Goal: Register for event/course: Register for event/course

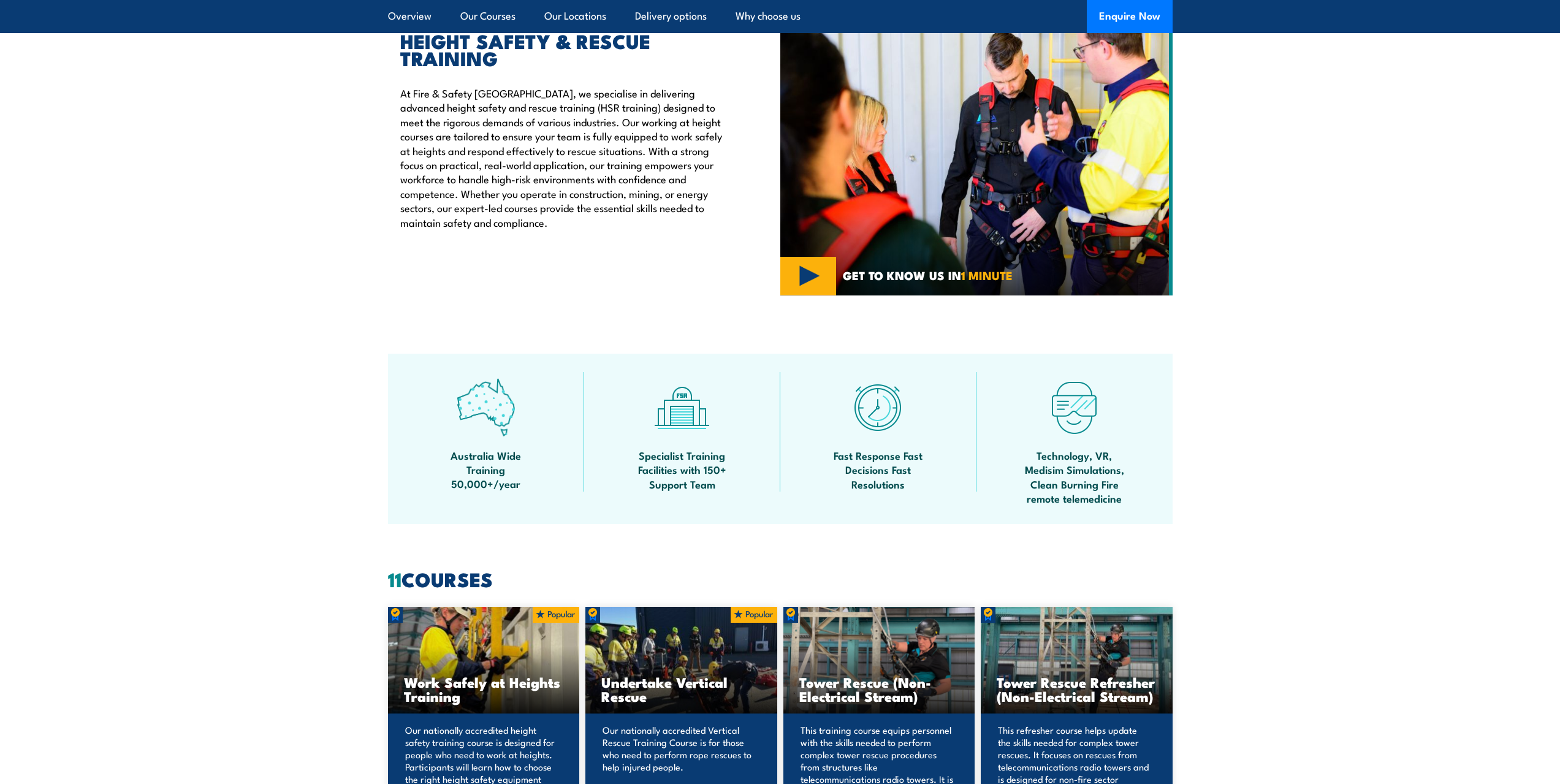
scroll to position [307, 0]
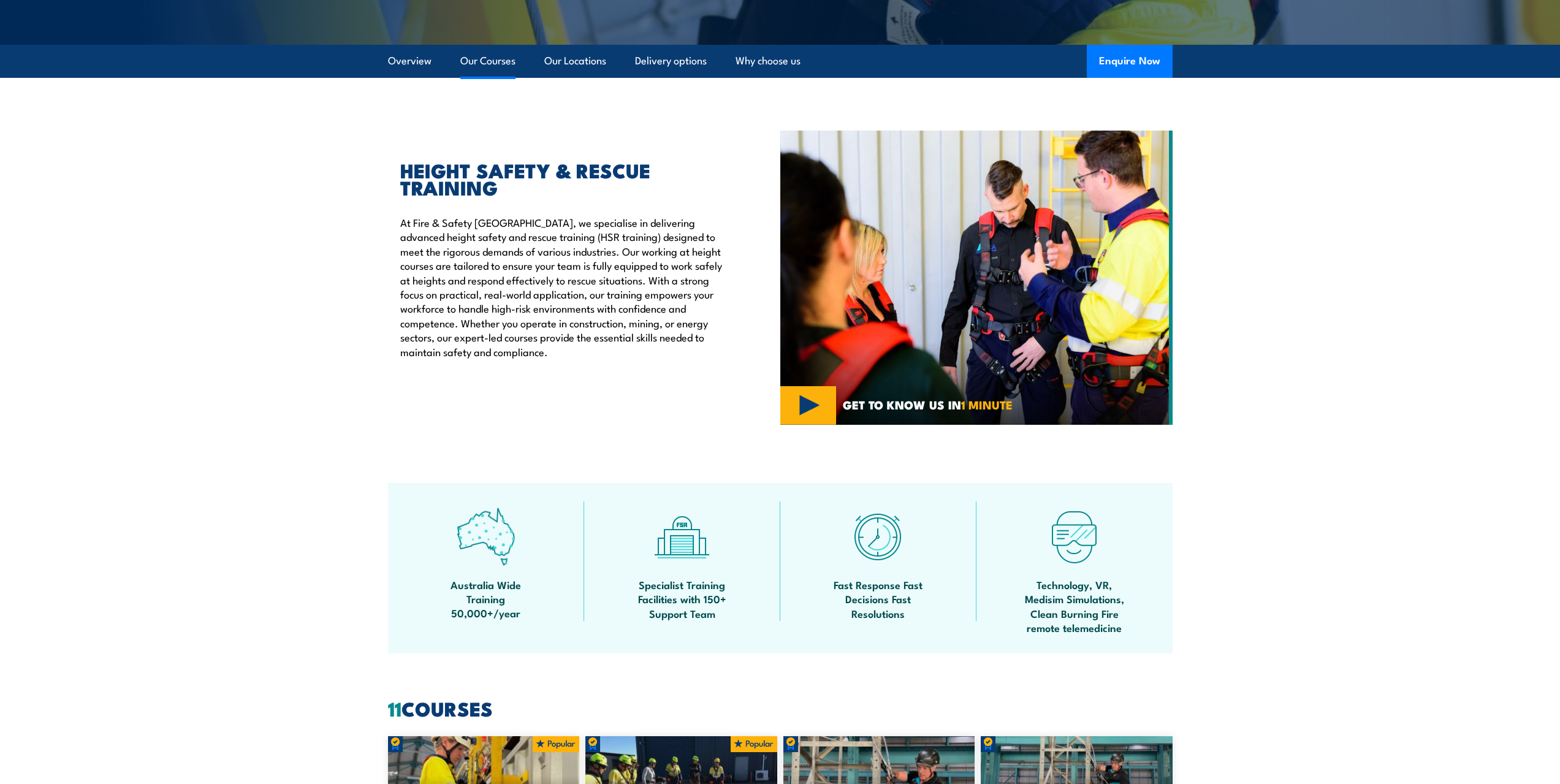
click at [487, 64] on link "Our Courses" at bounding box center [487, 60] width 55 height 32
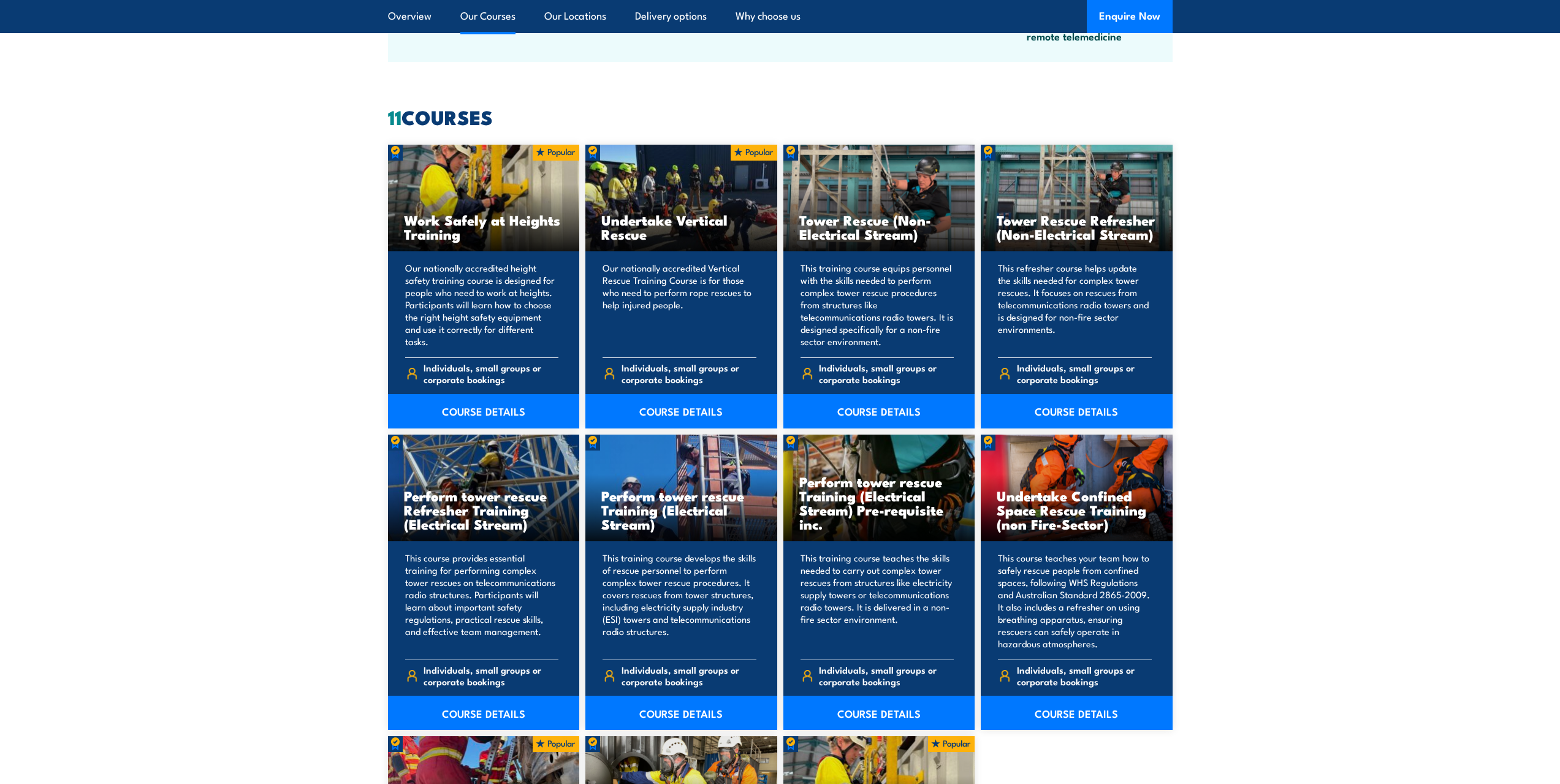
scroll to position [868, 0]
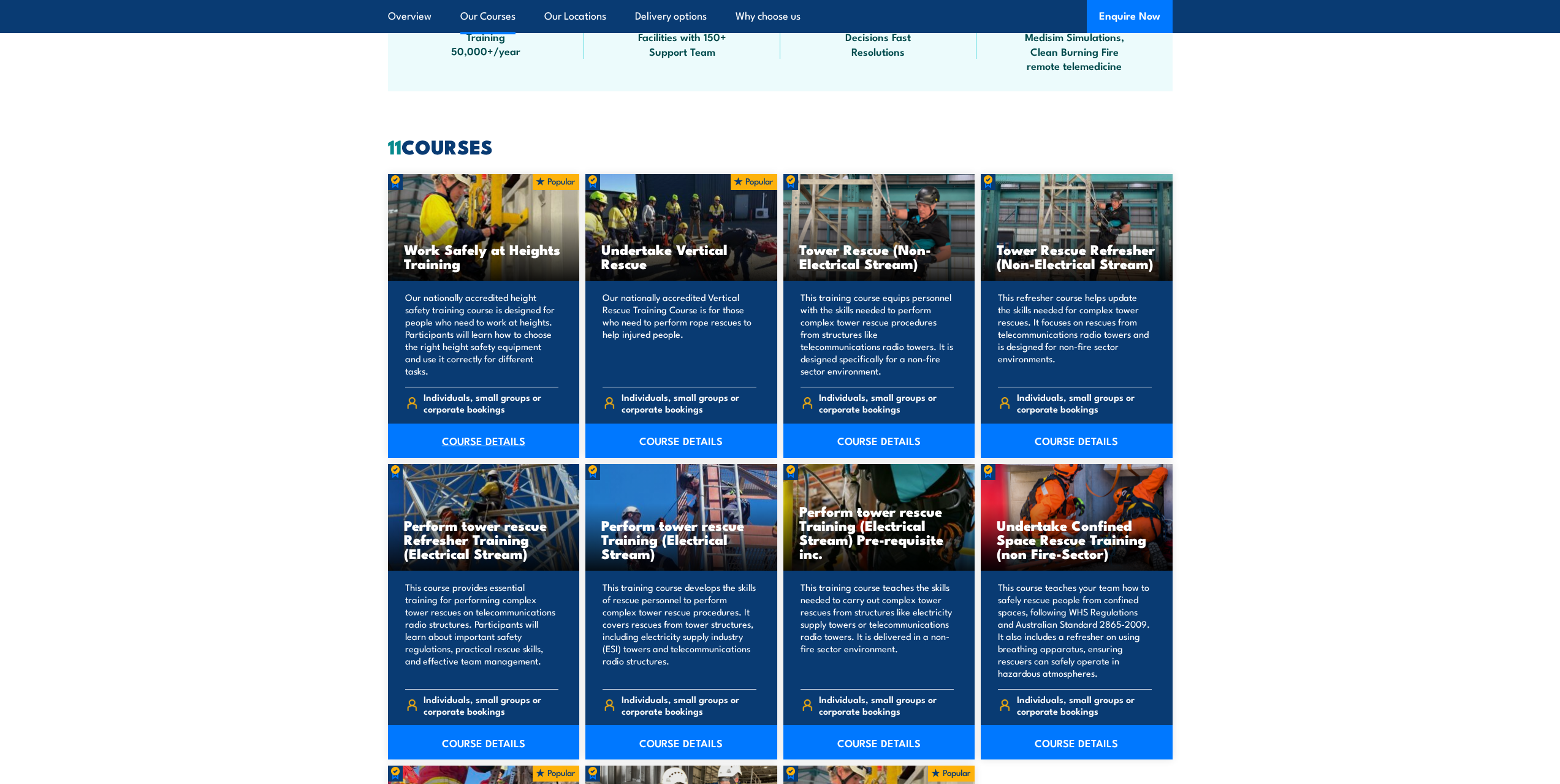
click at [493, 444] on link "COURSE DETAILS" at bounding box center [484, 440] width 192 height 34
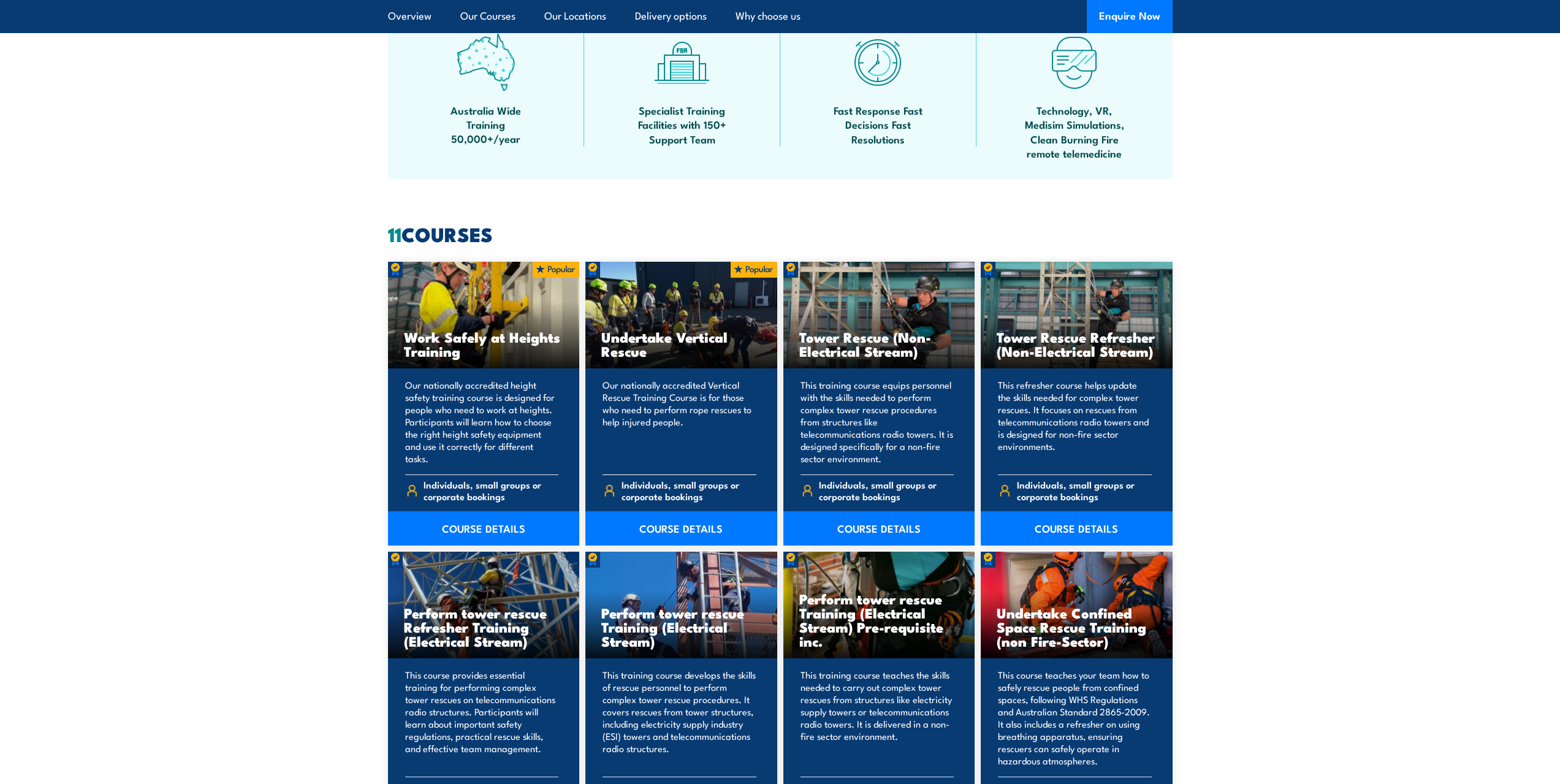
scroll to position [747, 0]
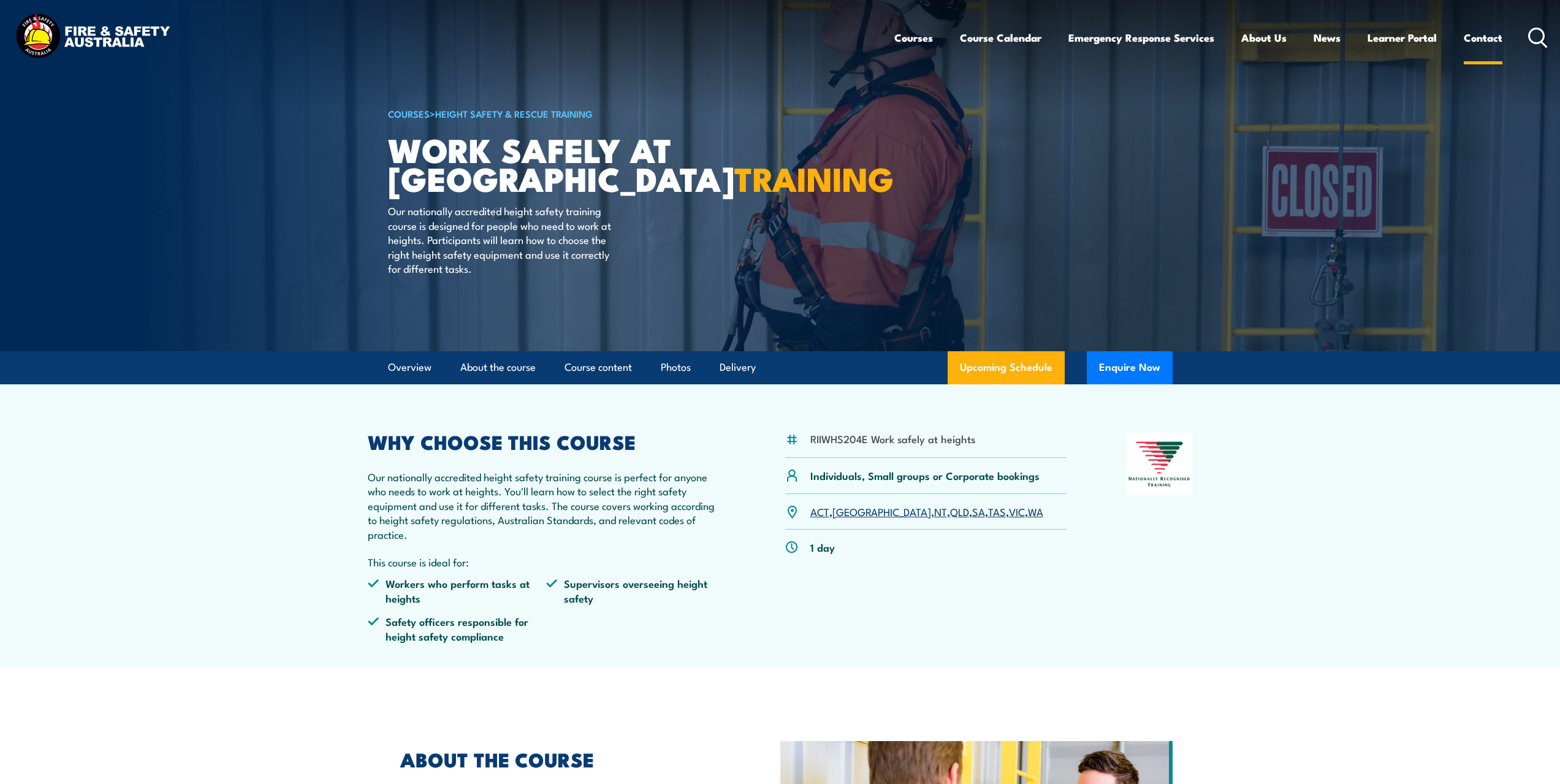
click at [1483, 34] on link "Contact" at bounding box center [1483, 37] width 39 height 32
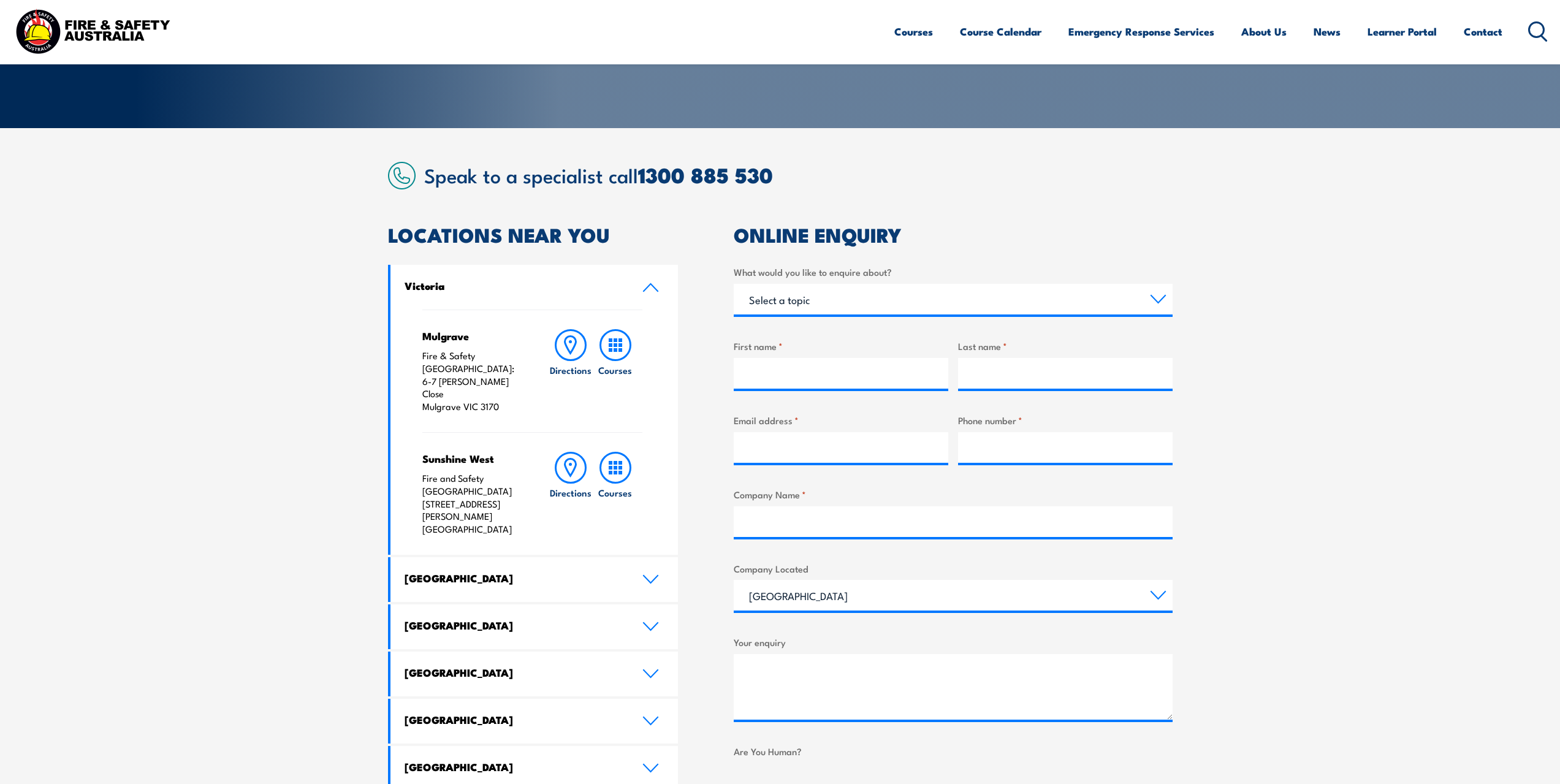
scroll to position [245, 0]
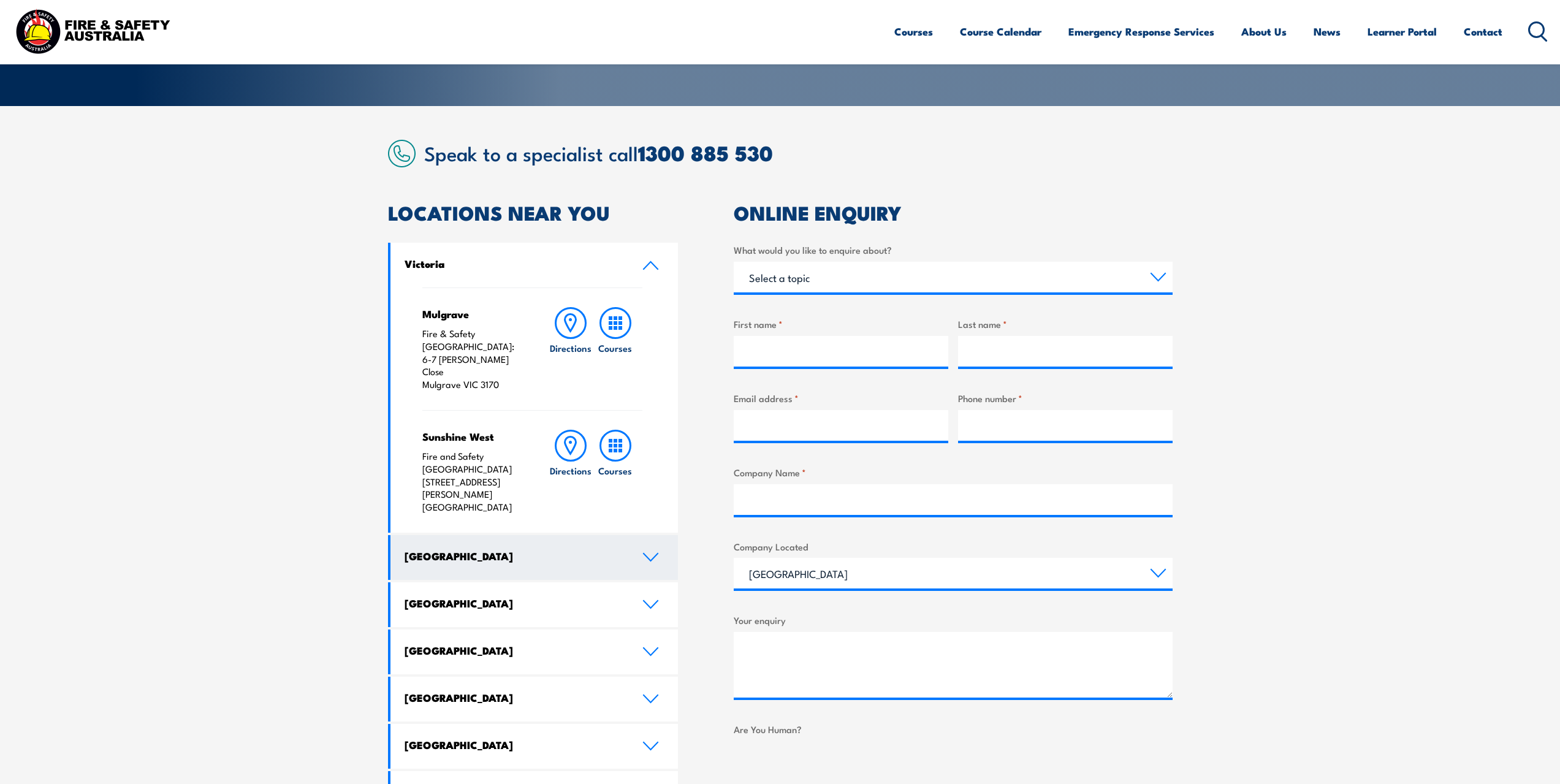
click at [529, 535] on link "[GEOGRAPHIC_DATA]" at bounding box center [534, 557] width 288 height 45
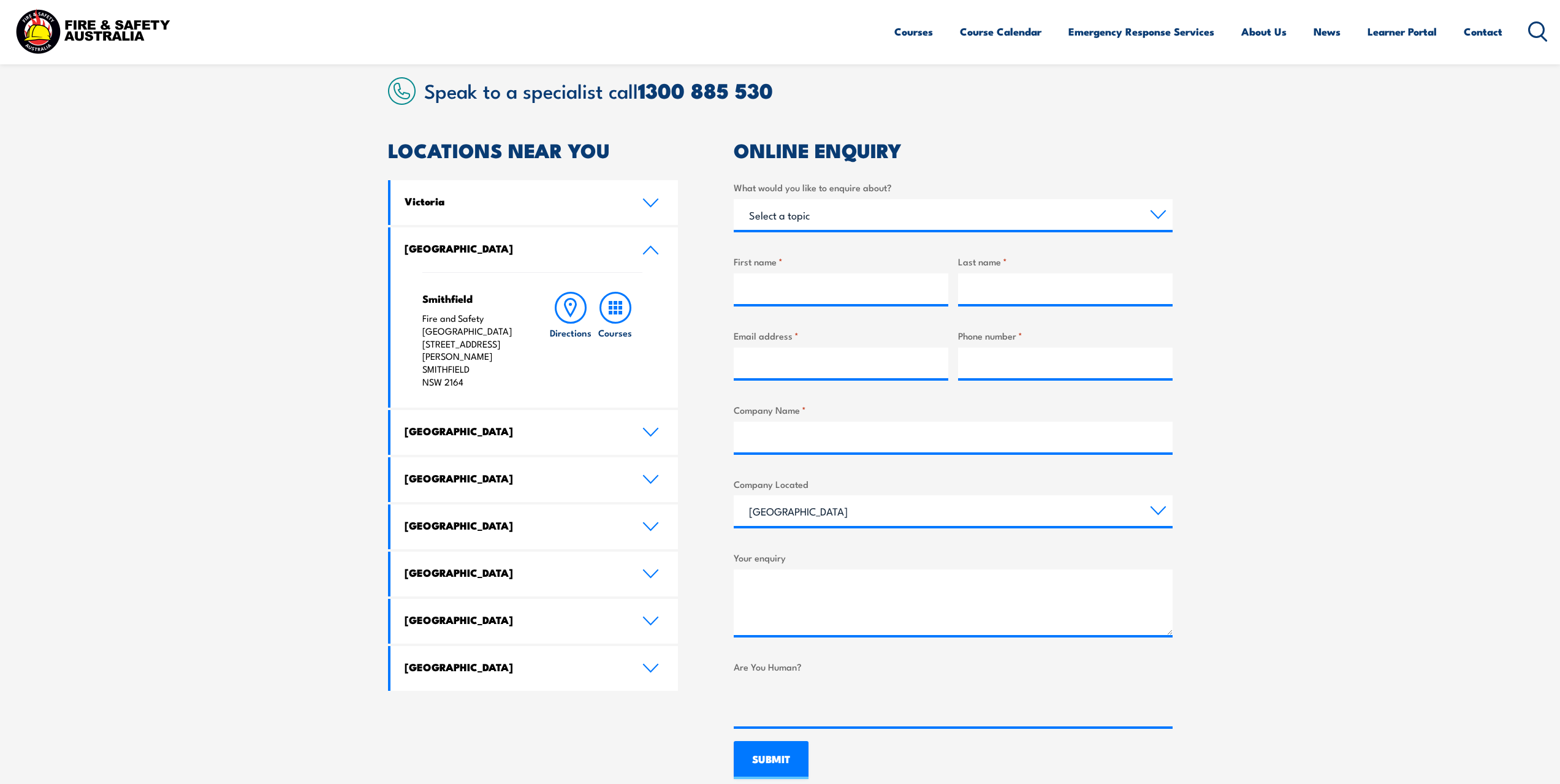
scroll to position [368, 0]
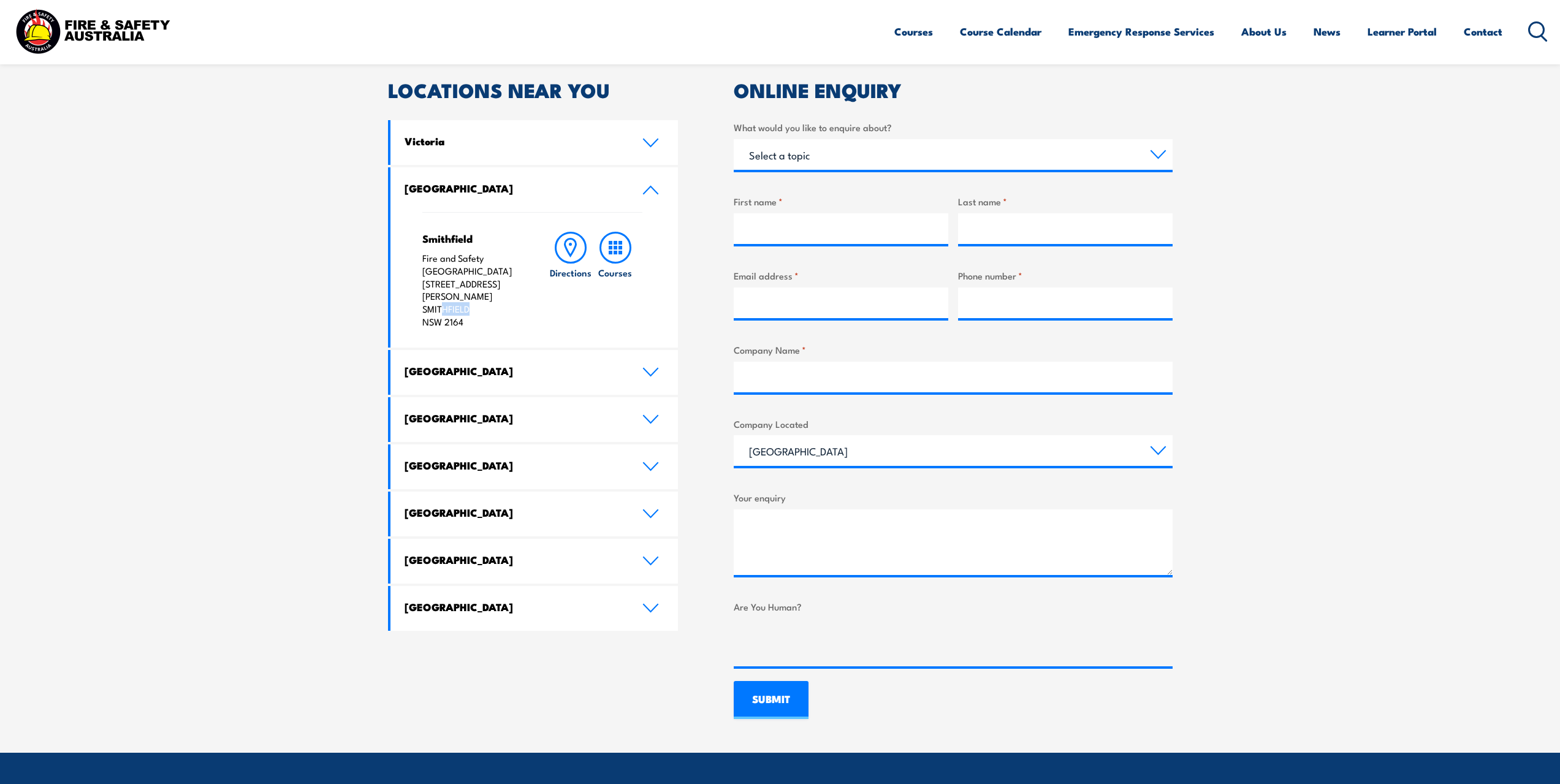
drag, startPoint x: 465, startPoint y: 298, endPoint x: 415, endPoint y: 297, distance: 50.0
click at [415, 297] on div "Smithfield Fire and Safety Australia [STREET_ADDRESS][PERSON_NAME] Directions C…" at bounding box center [534, 279] width 288 height 136
click at [327, 185] on section "Speak to a specialist call [PHONE_NUMBER] LOCATIONS NEAR [GEOGRAPHIC_DATA] [GEO…" at bounding box center [780, 368] width 1560 height 768
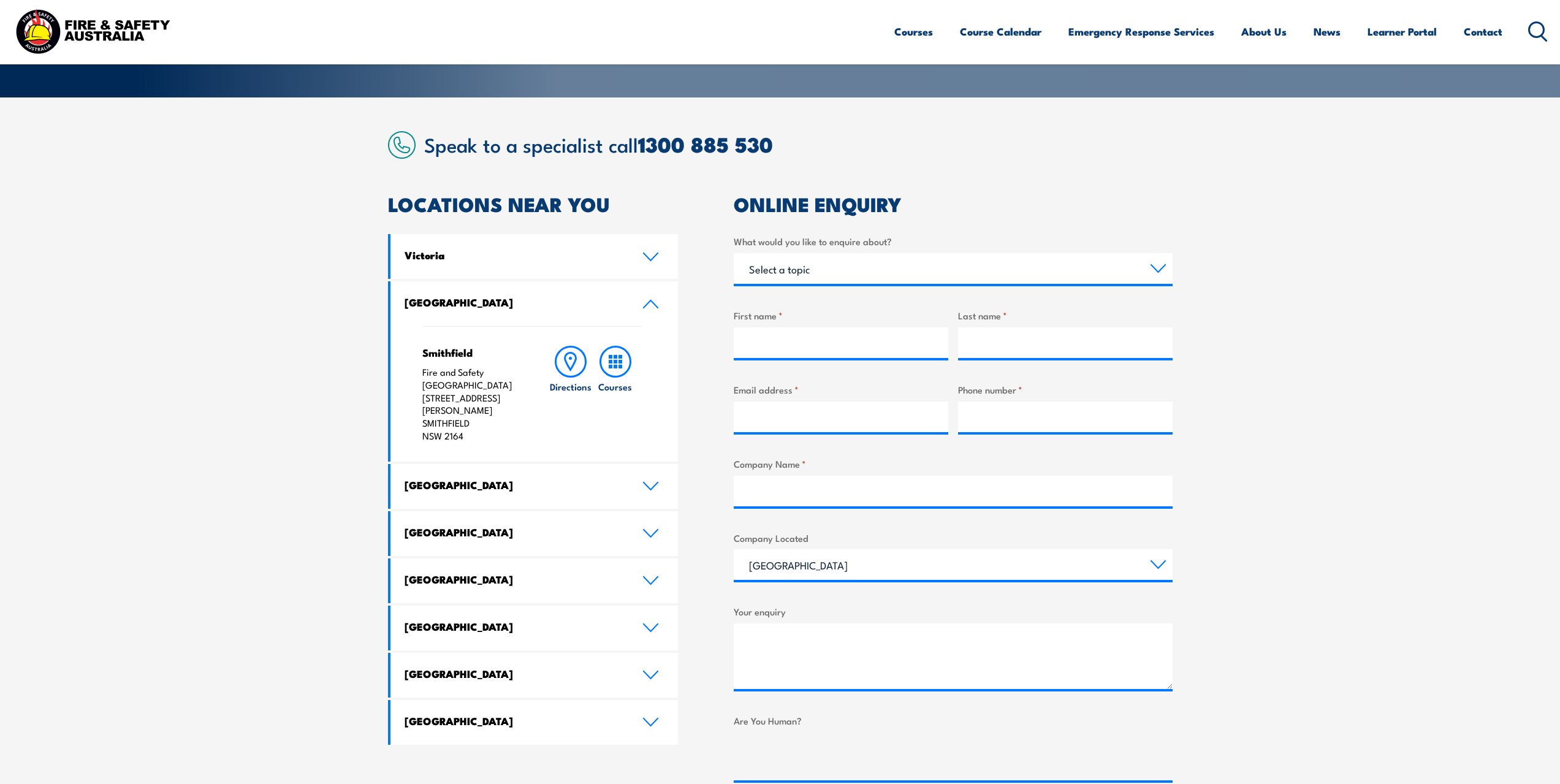
scroll to position [61, 0]
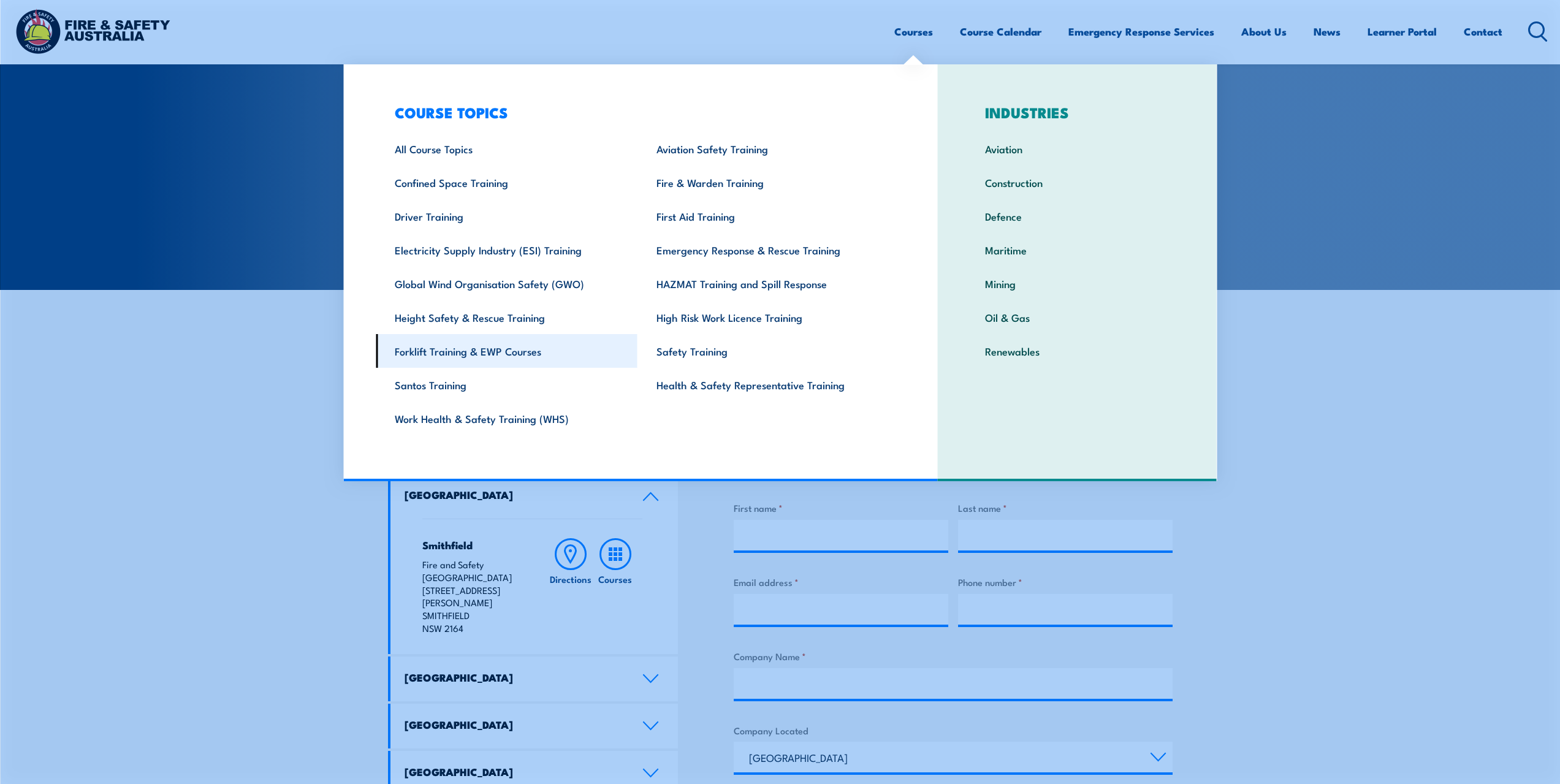
click at [523, 350] on link "Forklift Training & EWP Courses" at bounding box center [507, 350] width 262 height 34
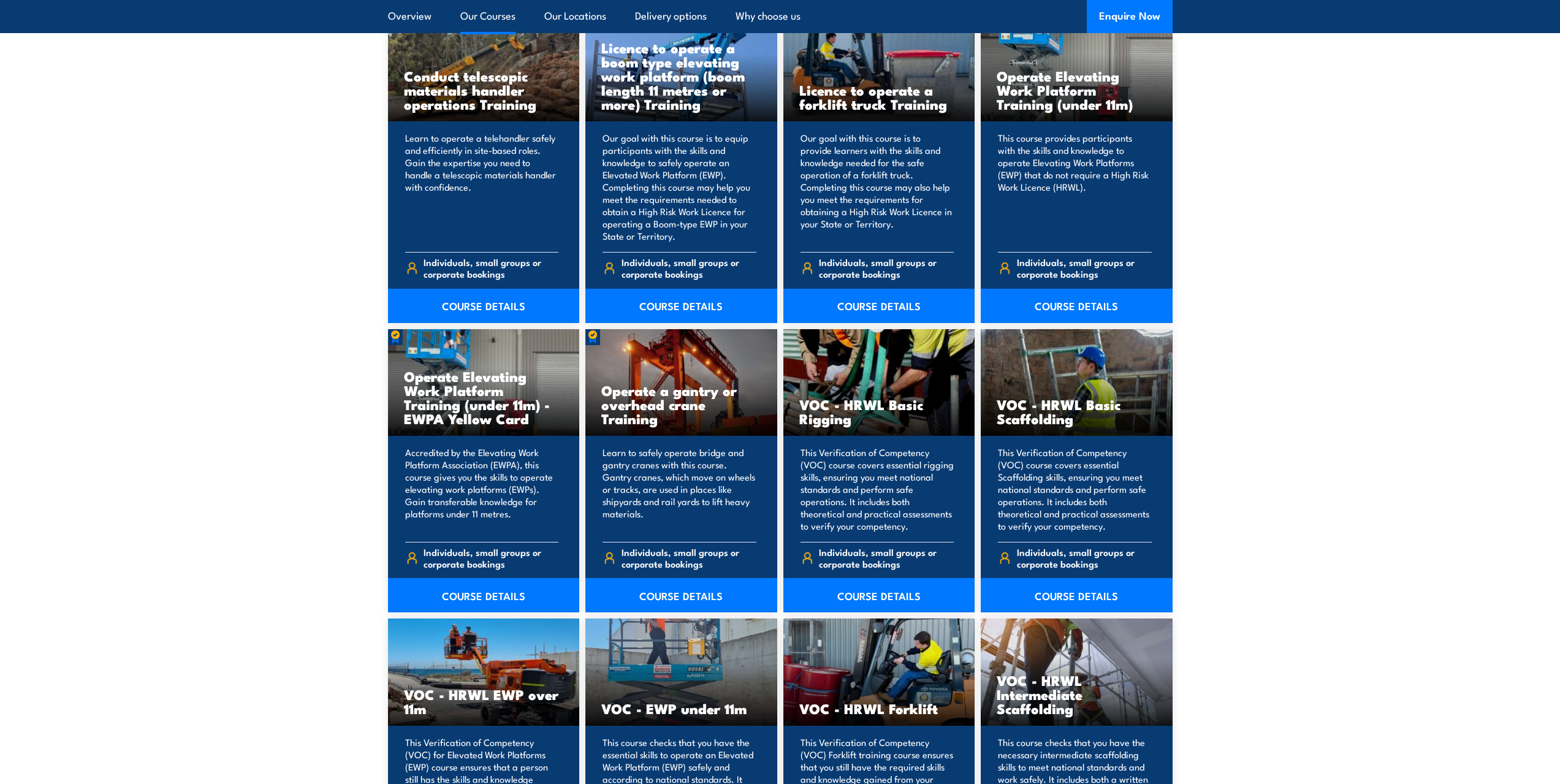
scroll to position [1041, 0]
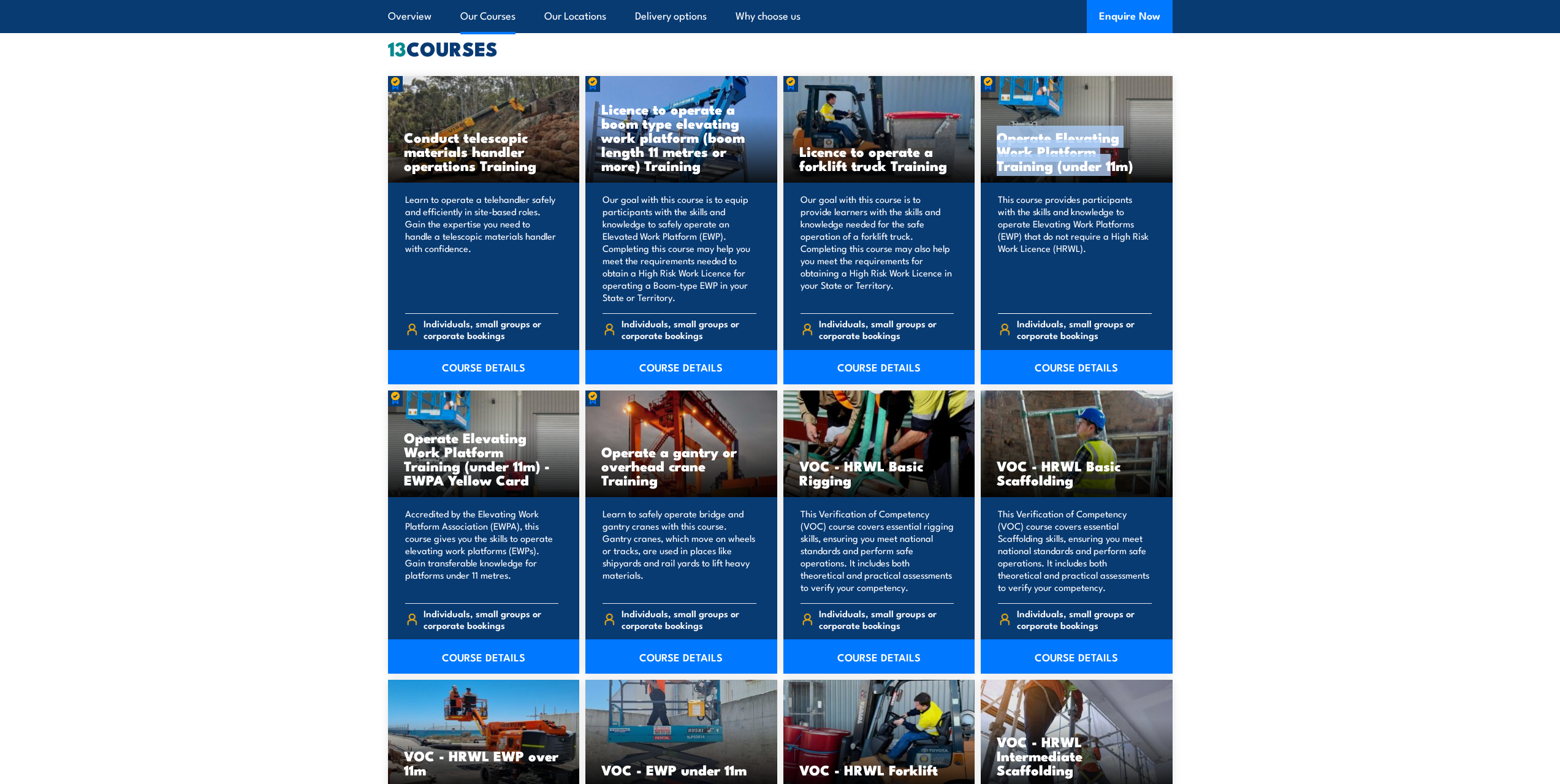
drag, startPoint x: 1059, startPoint y: 131, endPoint x: 1158, endPoint y: 155, distance: 101.9
click at [1158, 155] on div "Operate Elevating Work Platform Training (under 11m)" at bounding box center [1077, 129] width 192 height 108
click at [1305, 237] on section "13 COURSES Conduct telescopic materials handler operations Training 13" at bounding box center [780, 681] width 1560 height 1285
click at [1077, 367] on link "COURSE DETAILS" at bounding box center [1077, 367] width 192 height 34
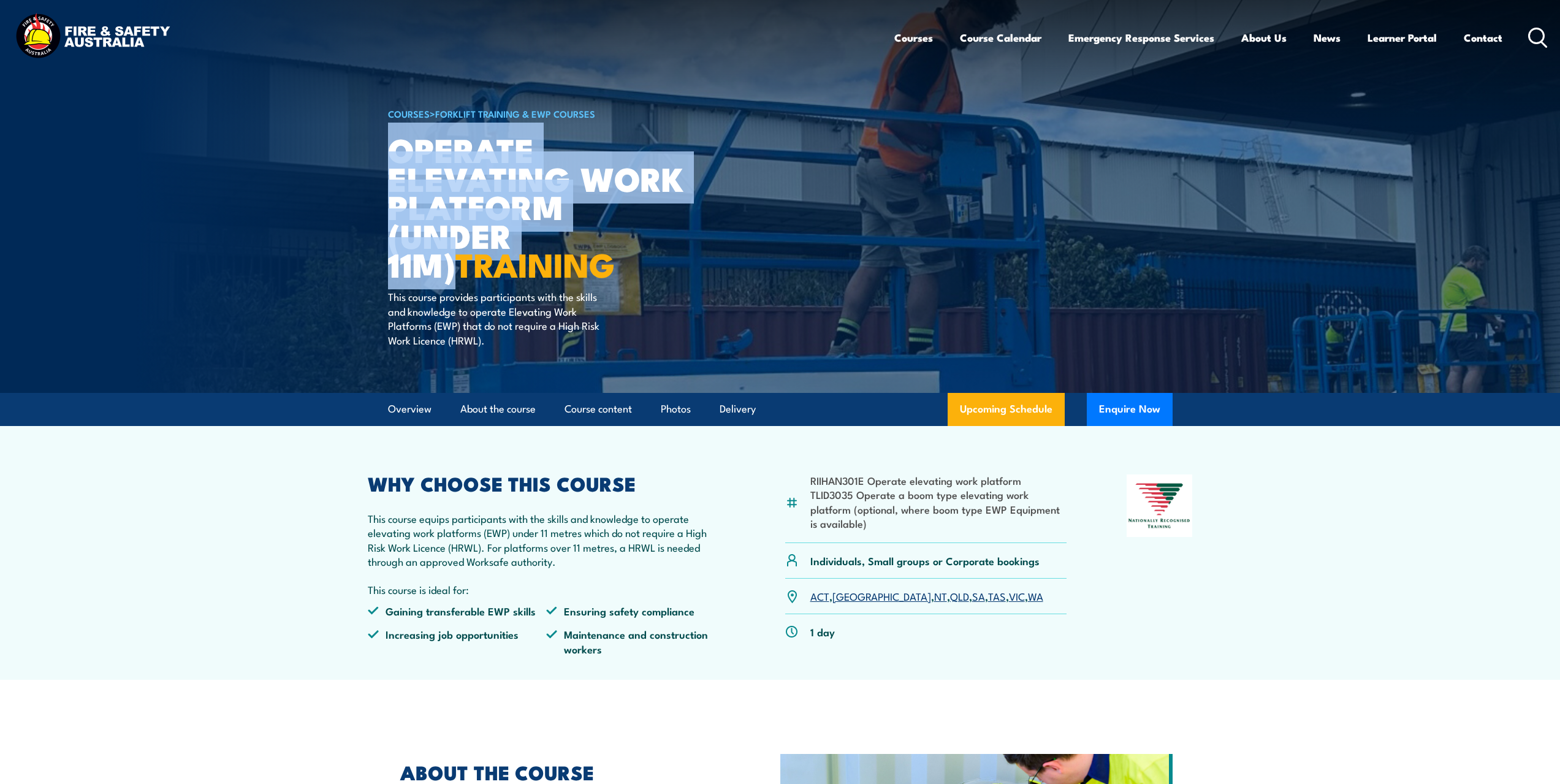
drag, startPoint x: 393, startPoint y: 148, endPoint x: 598, endPoint y: 248, distance: 228.1
click at [598, 248] on h1 "Operate Elevating Work Platform (under 11m) TRAINING" at bounding box center [540, 207] width 303 height 144
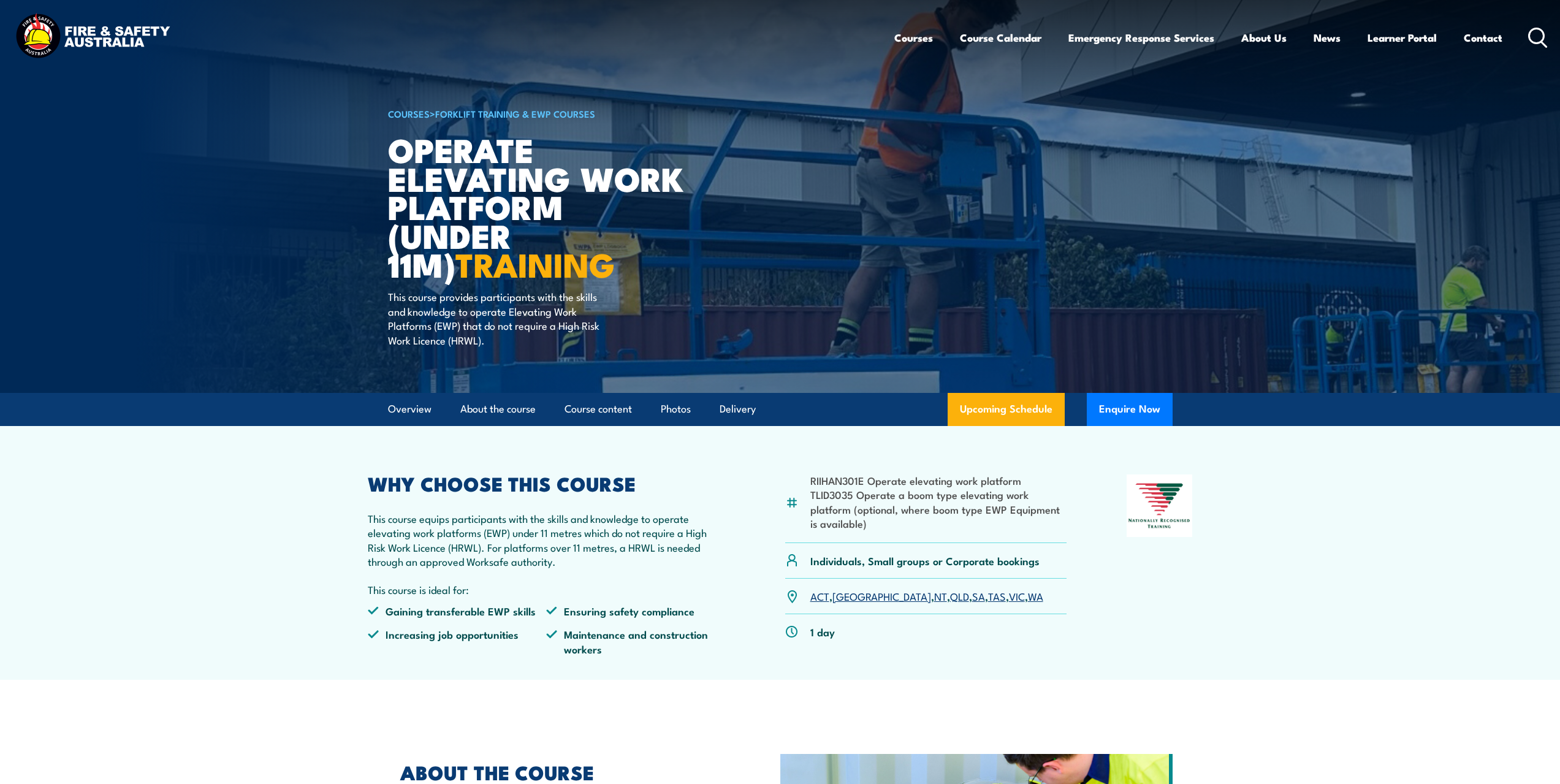
click at [1311, 583] on section "RIIHAN301E Operate elevating work platform TLID3035 Operate a boom type elevati…" at bounding box center [780, 552] width 1560 height 253
drag, startPoint x: 1363, startPoint y: 515, endPoint x: 1360, endPoint y: 509, distance: 6.7
click at [1361, 511] on section "RIIHAN301E Operate elevating work platform TLID3035 Operate a boom type elevati…" at bounding box center [780, 552] width 1560 height 253
click at [1477, 39] on link "Contact" at bounding box center [1483, 37] width 39 height 32
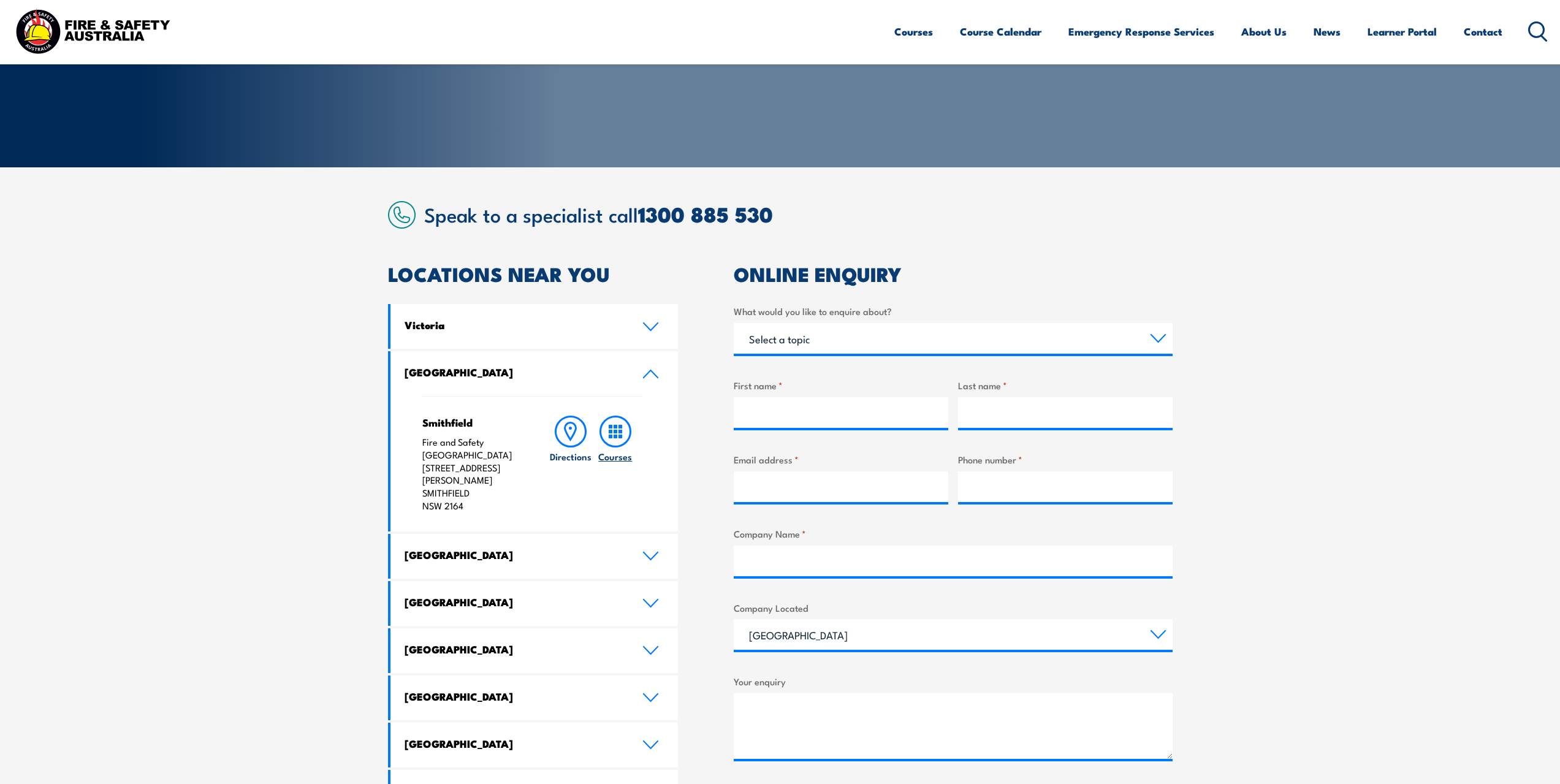
click at [623, 440] on icon at bounding box center [615, 431] width 32 height 32
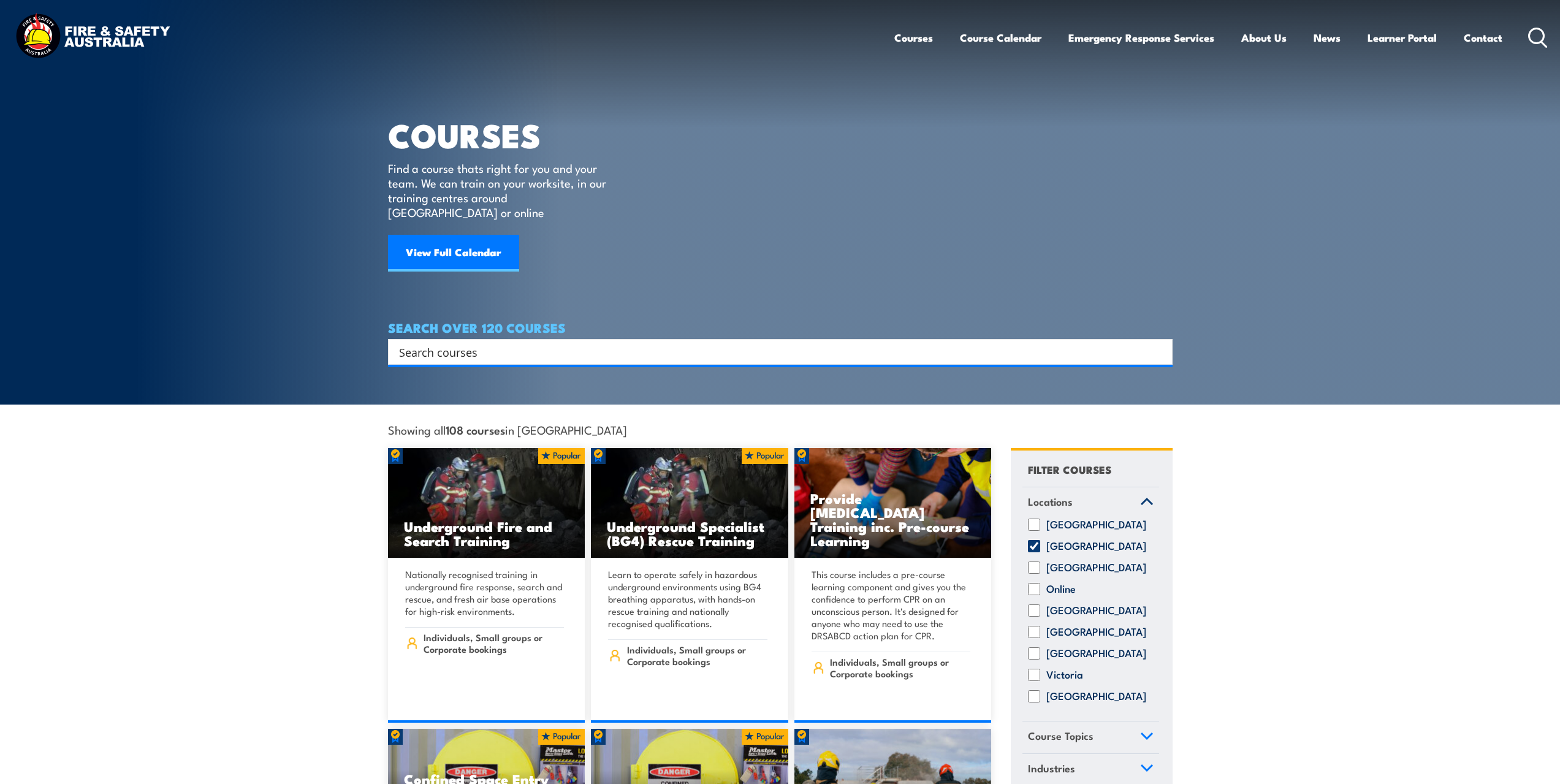
click at [623, 343] on input "Search input" at bounding box center [772, 351] width 747 height 18
type input "elevated"
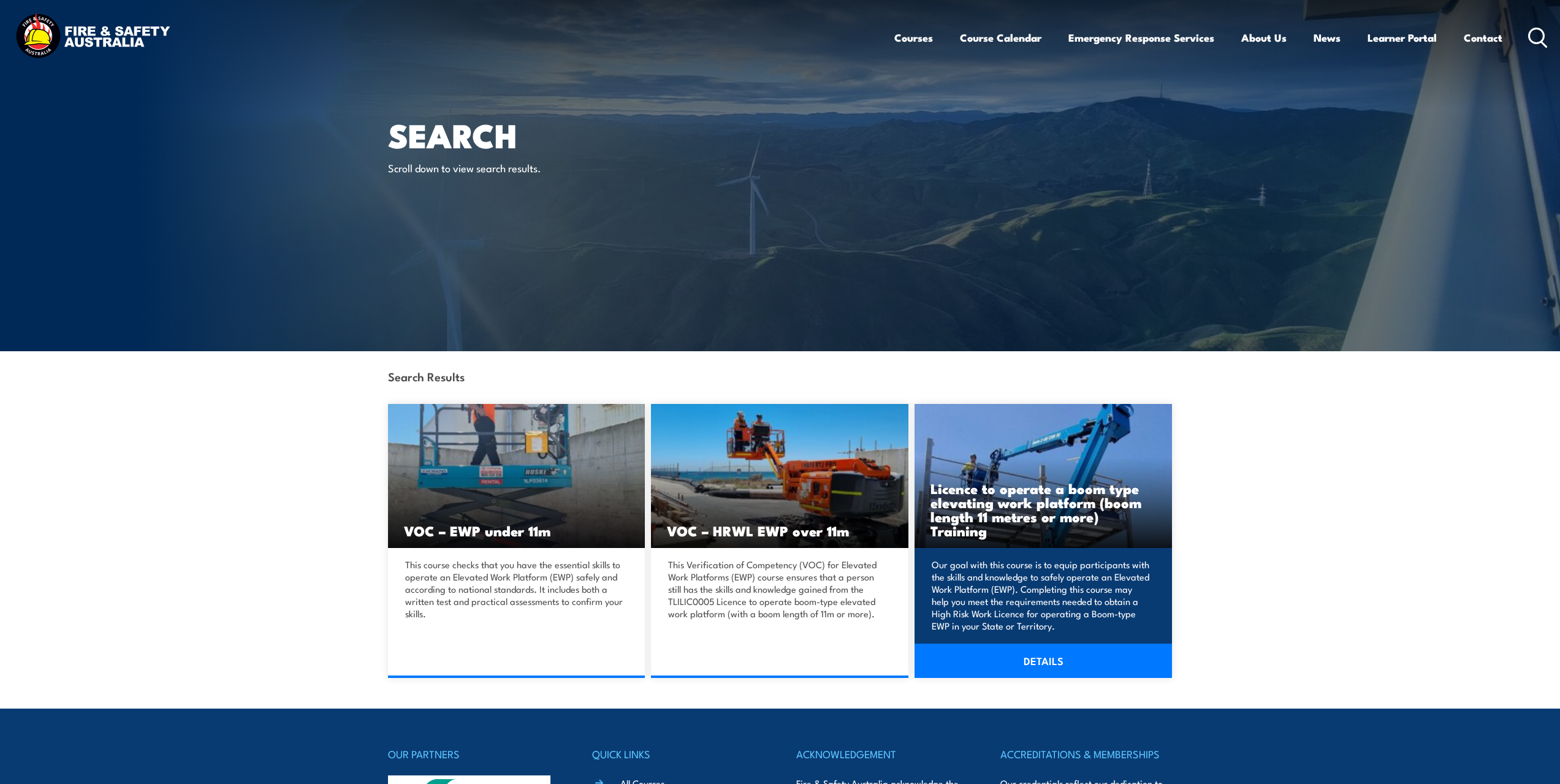
click at [1053, 659] on link "DETAILS" at bounding box center [1043, 660] width 257 height 34
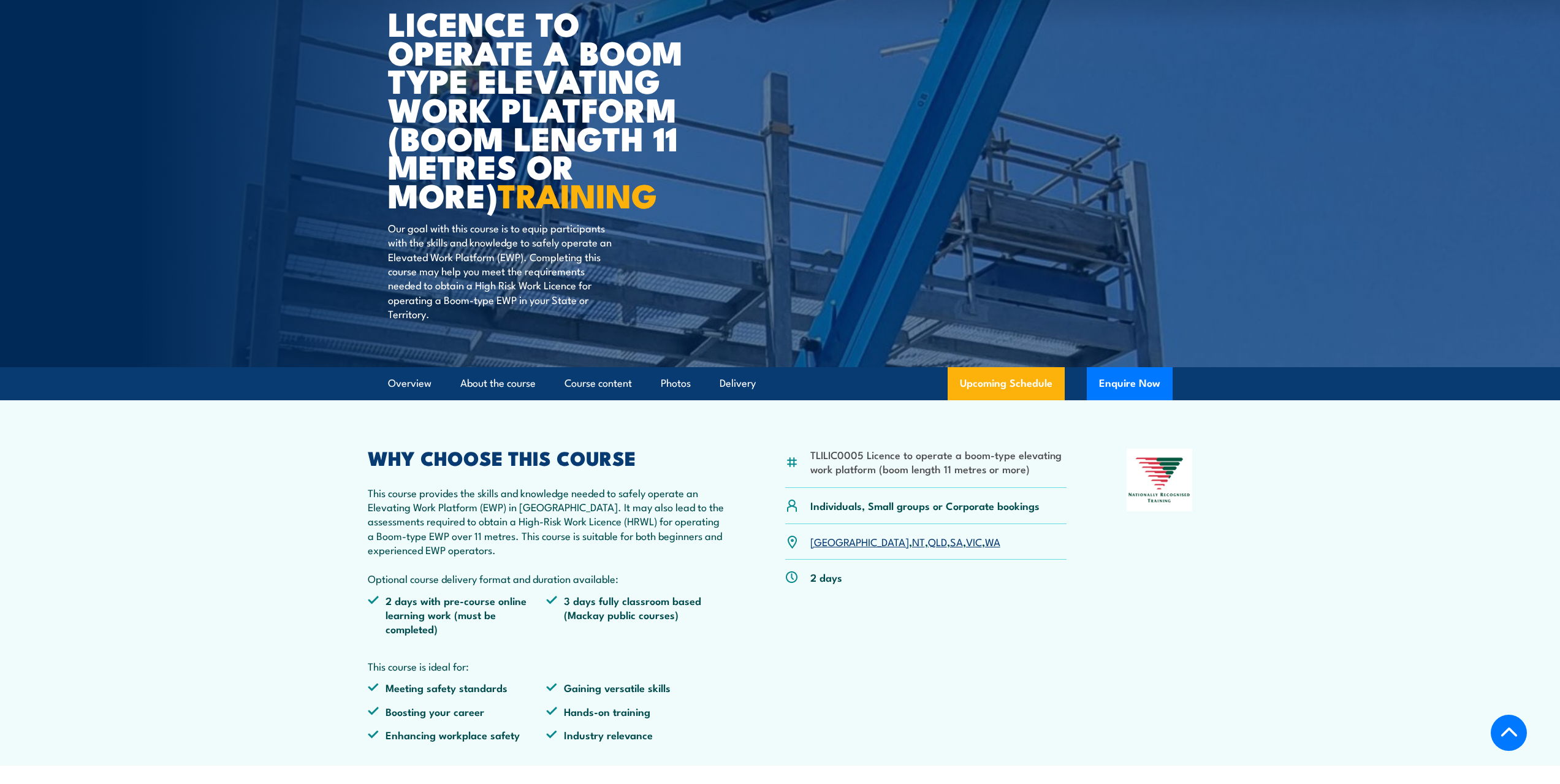
scroll to position [307, 0]
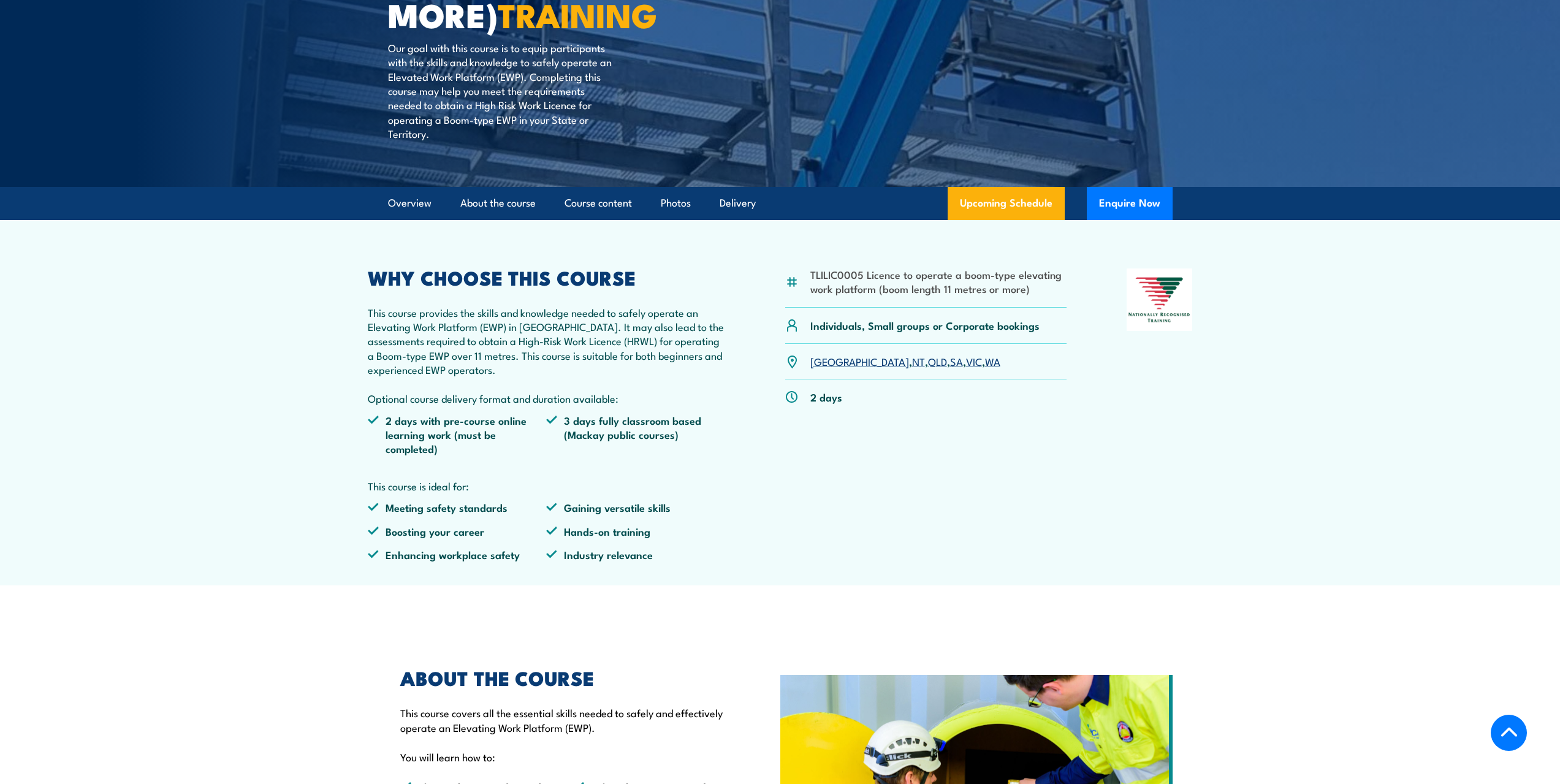
click at [1232, 487] on section "TLILIC0005 Licence to operate a boom-type elevating work platform (boom length …" at bounding box center [780, 403] width 1560 height 366
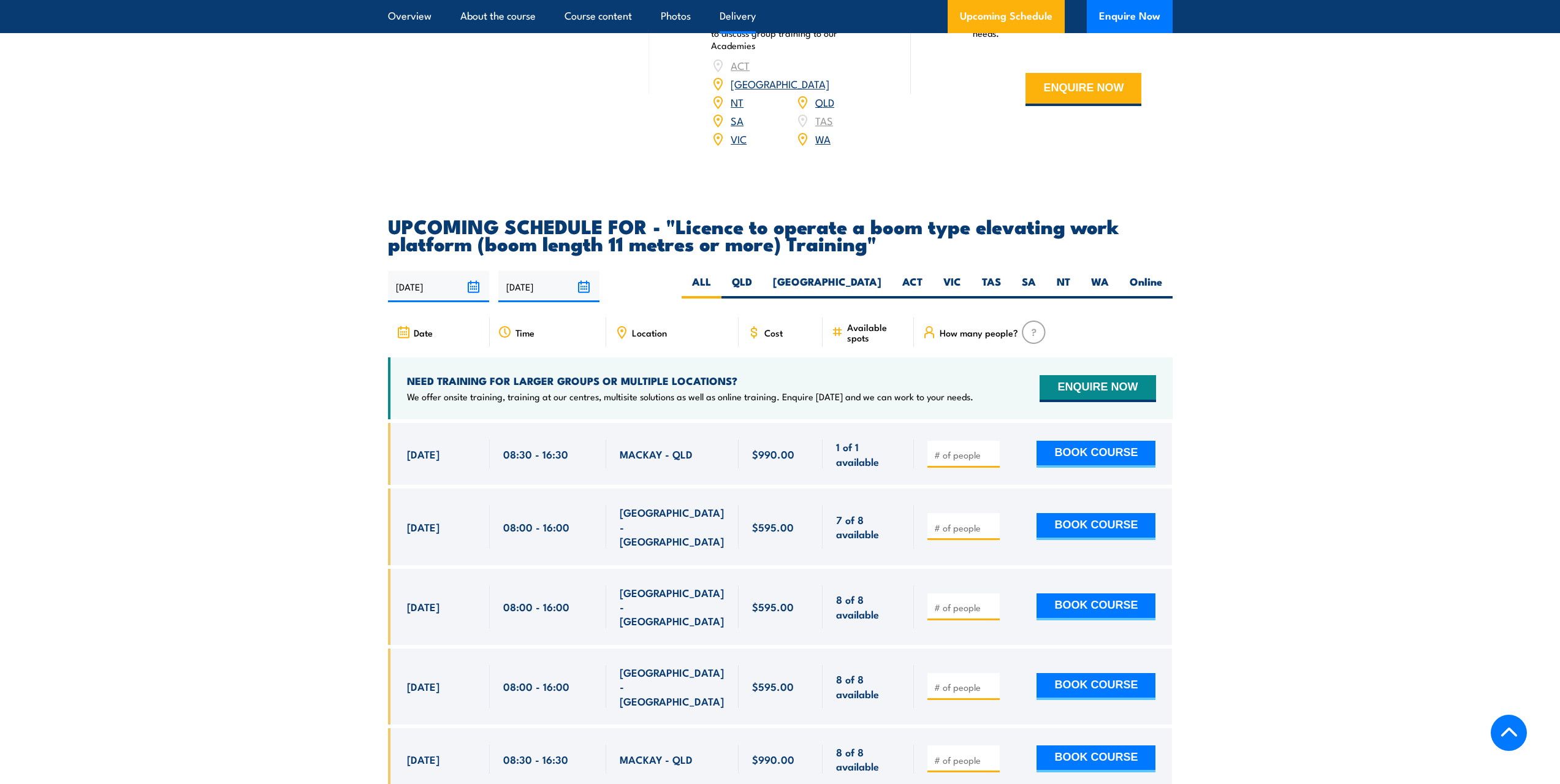
scroll to position [2022, 0]
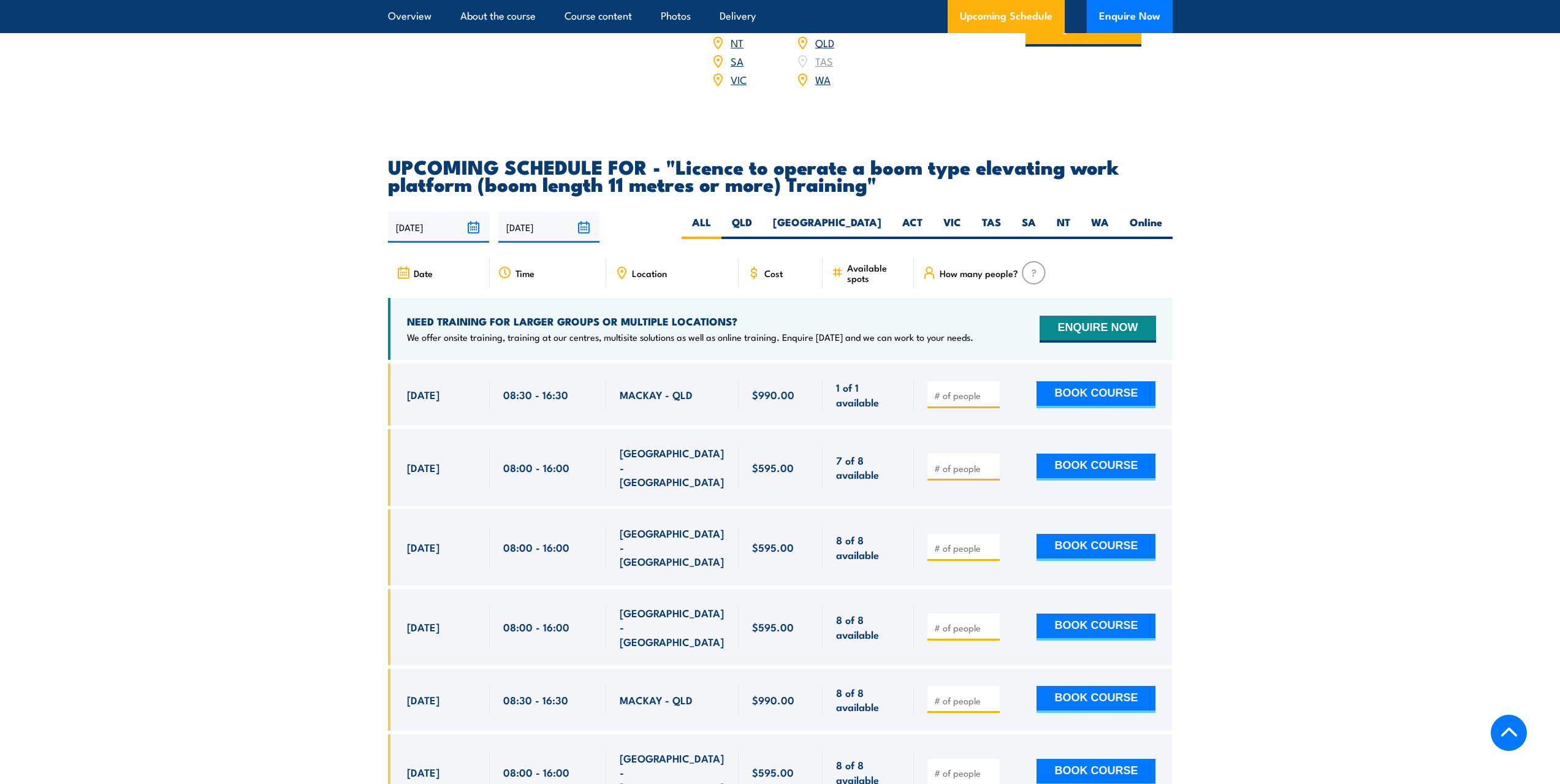
click at [651, 268] on span "Location" at bounding box center [649, 273] width 35 height 11
click at [652, 379] on div "MACKAY - QLD" at bounding box center [672, 394] width 106 height 29
click at [874, 215] on label "[GEOGRAPHIC_DATA]" at bounding box center [827, 227] width 129 height 24
click at [881, 215] on input "[GEOGRAPHIC_DATA]" at bounding box center [885, 219] width 8 height 8
radio input "true"
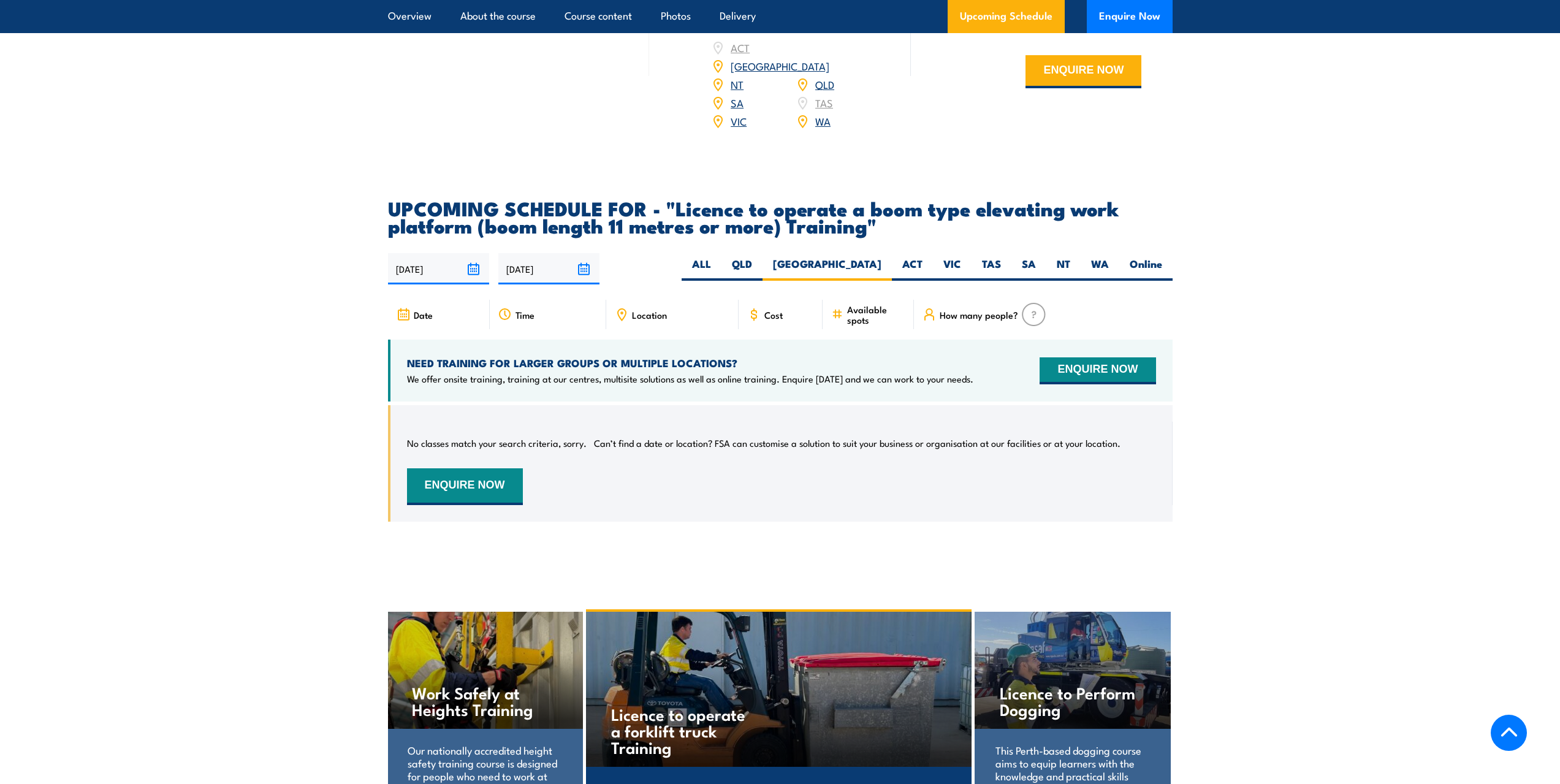
scroll to position [1793, 0]
